Goal: Information Seeking & Learning: Learn about a topic

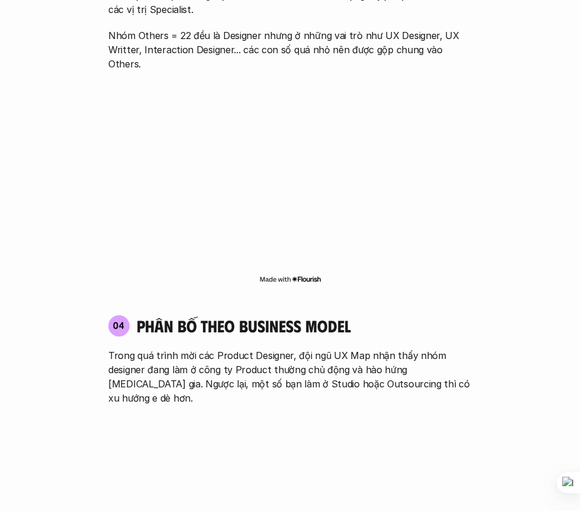
scroll to position [1894, 0]
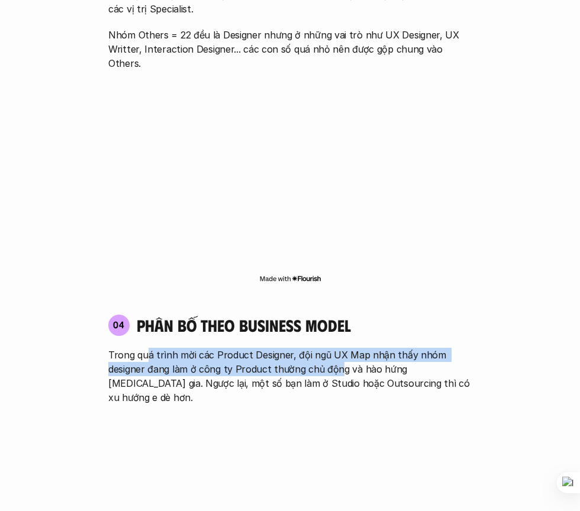
drag, startPoint x: 146, startPoint y: 300, endPoint x: 340, endPoint y: 308, distance: 193.7
click at [340, 348] on p "Trong quá trình mời các Product Designer, đội ngũ UX Map nhận thấy nhóm designe…" at bounding box center [289, 376] width 363 height 57
click at [167, 348] on p "Trong quá trình mời các Product Designer, đội ngũ UX Map nhận thấy nhóm designe…" at bounding box center [289, 376] width 363 height 57
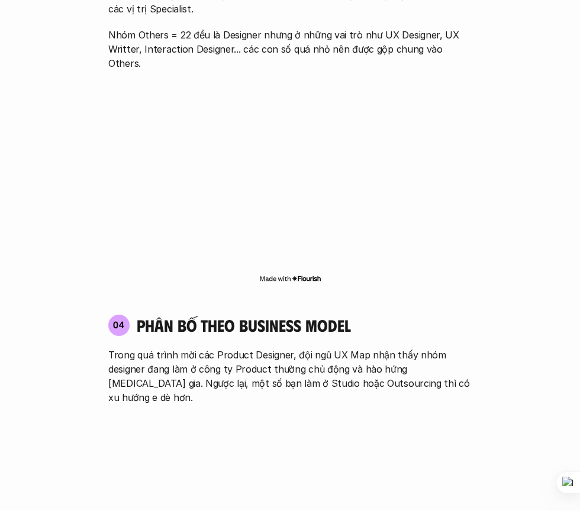
drag, startPoint x: 139, startPoint y: 358, endPoint x: 65, endPoint y: 362, distance: 74.1
click at [65, 362] on div "01 Phân bố theo background 03 nhóm ngành chính của những người [MEDICAL_DATA] g…" at bounding box center [290, 13] width 533 height 2225
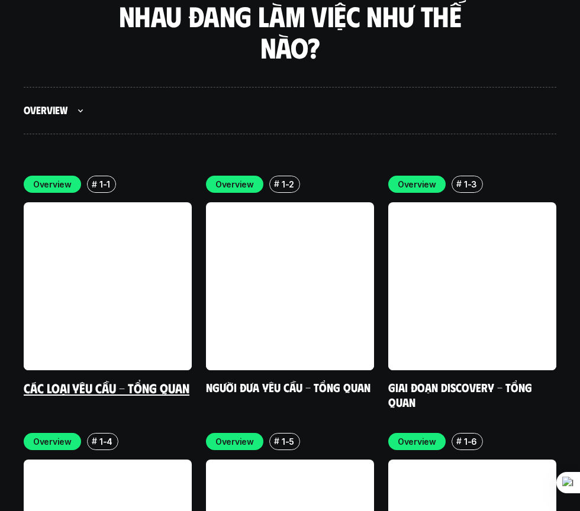
scroll to position [3433, 0]
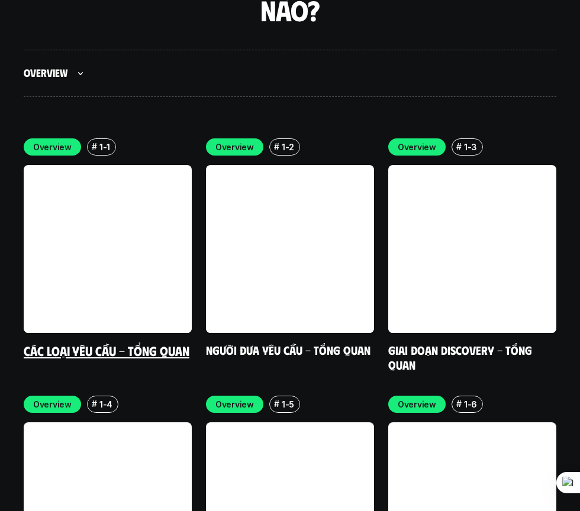
click at [156, 188] on link at bounding box center [108, 249] width 168 height 168
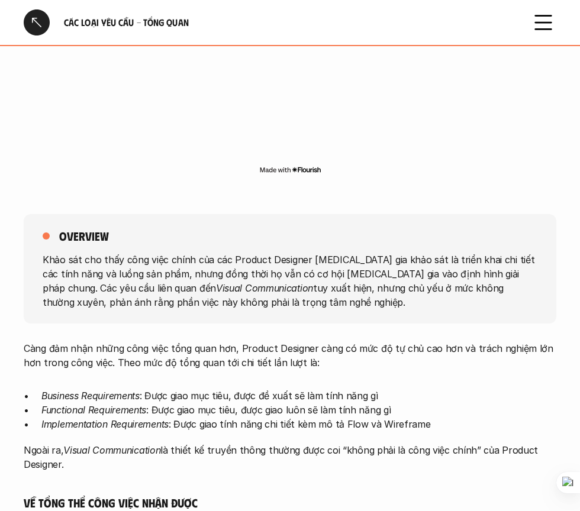
scroll to position [474, 0]
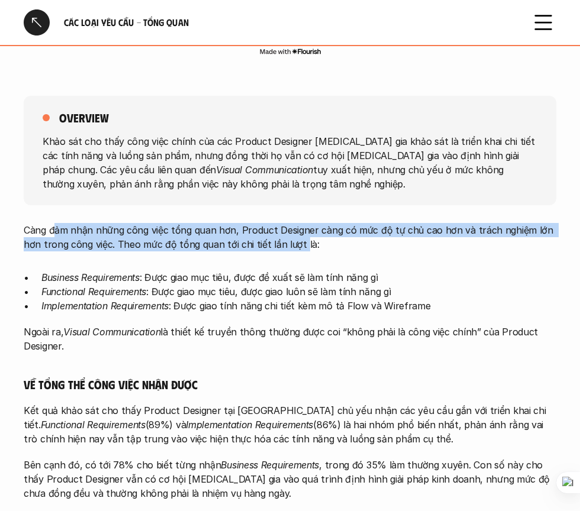
drag, startPoint x: 60, startPoint y: 228, endPoint x: 297, endPoint y: 247, distance: 237.5
click at [297, 247] on p "Càng đảm nhận những công việc tổng quan hơn, Product Designer càng có mức độ tự…" at bounding box center [290, 237] width 533 height 28
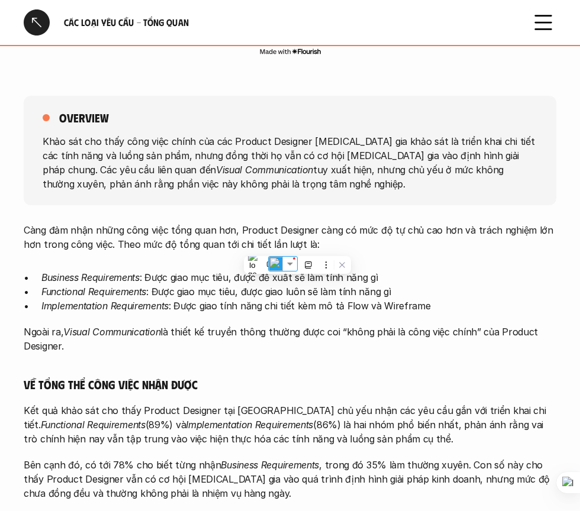
click at [118, 288] on em "Functional Requirements" at bounding box center [93, 292] width 105 height 12
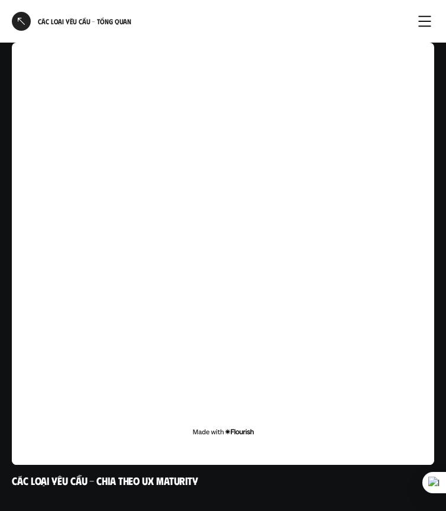
scroll to position [2654, 0]
